Goal: Task Accomplishment & Management: Use online tool/utility

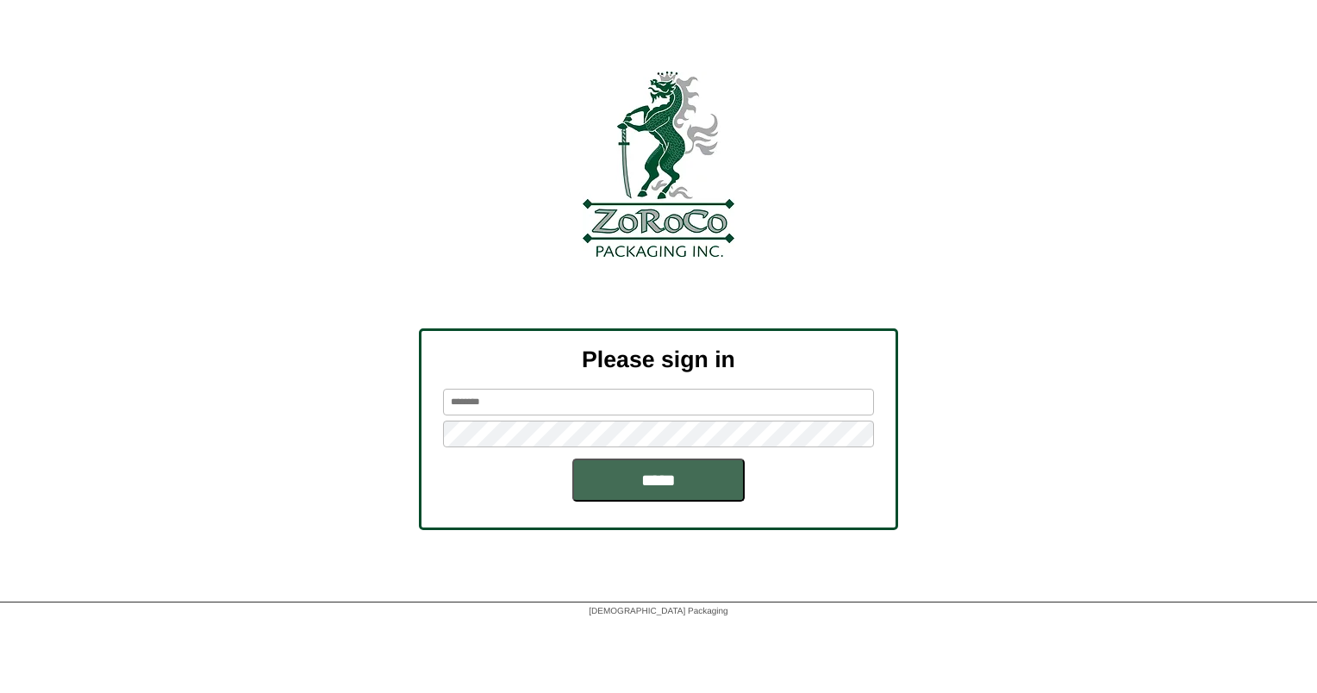
type input "******"
click at [588, 463] on input "*****" at bounding box center [658, 479] width 172 height 43
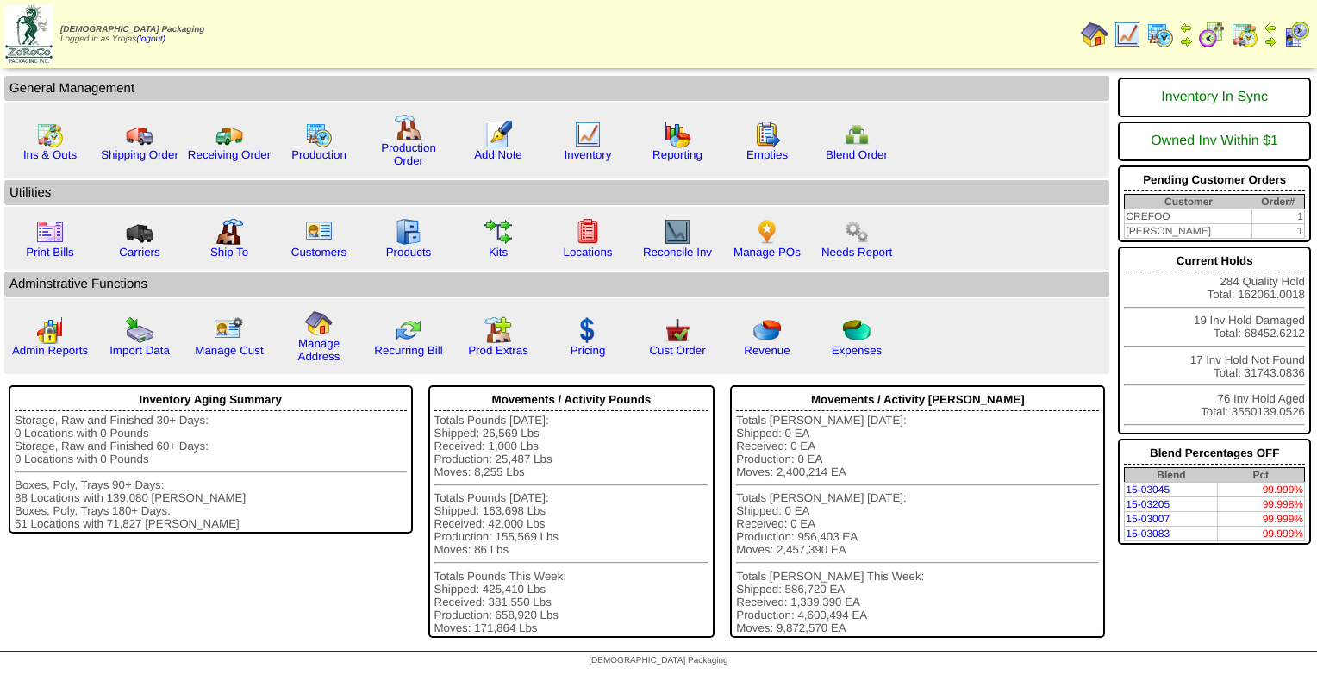
click at [1166, 35] on img at bounding box center [1160, 35] width 28 height 28
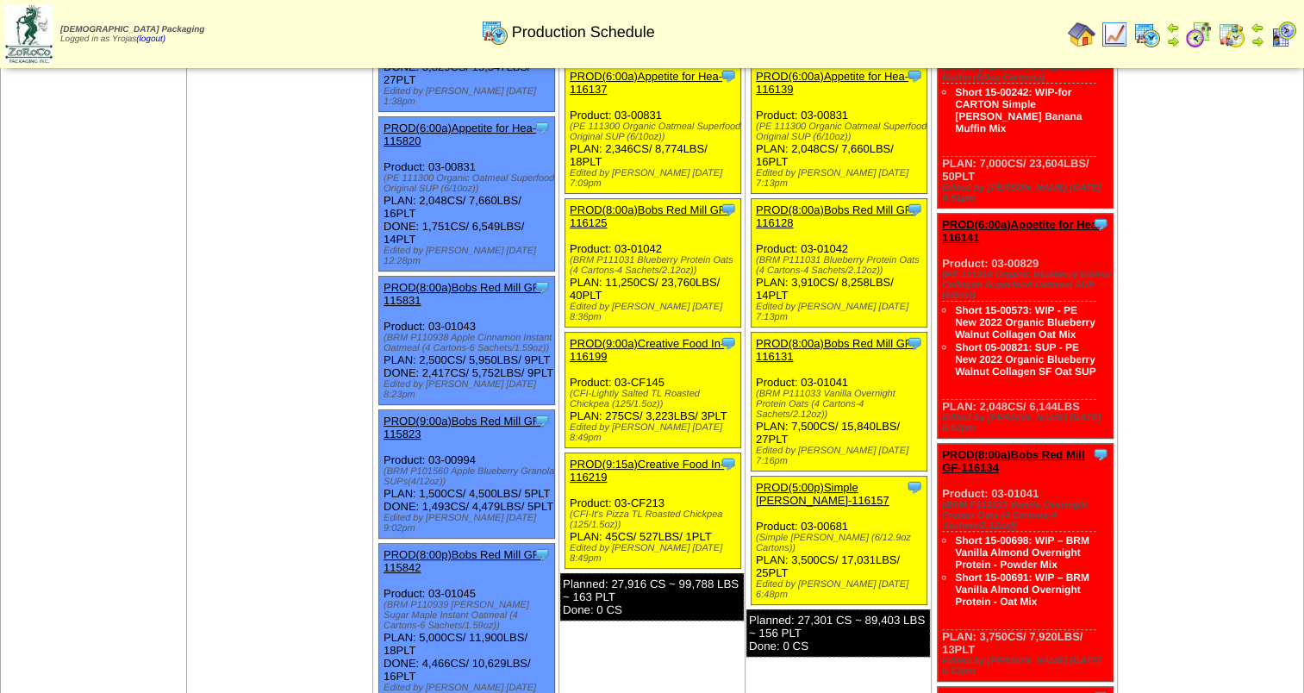
scroll to position [431, 0]
